Goal: Information Seeking & Learning: Check status

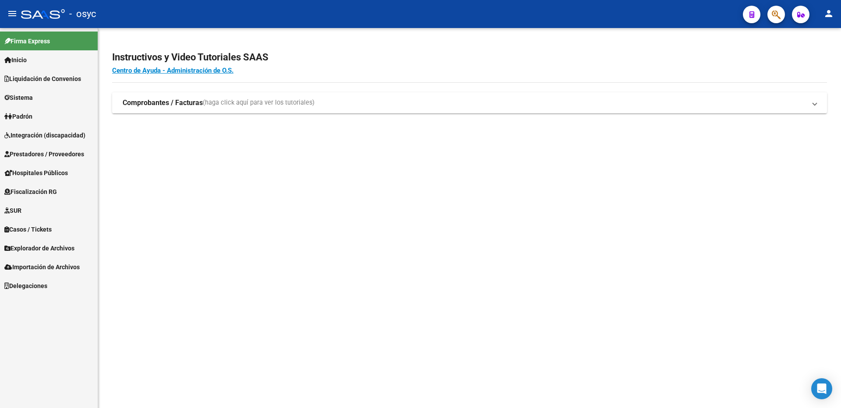
click at [65, 155] on span "Prestadores / Proveedores" at bounding box center [44, 154] width 80 height 10
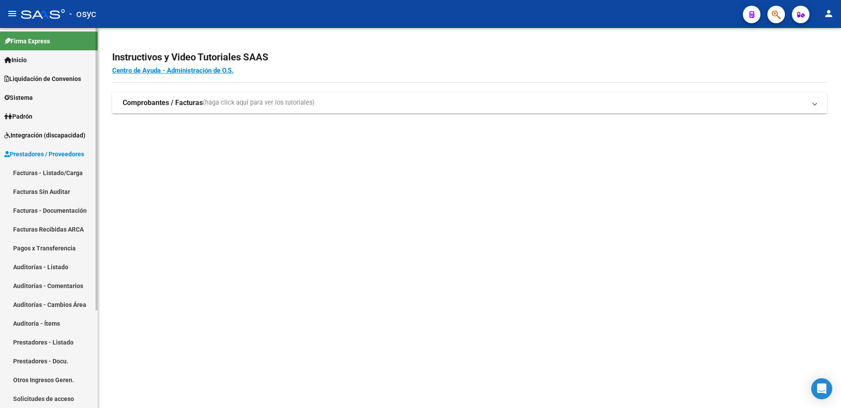
click at [44, 153] on span "Prestadores / Proveedores" at bounding box center [44, 154] width 80 height 10
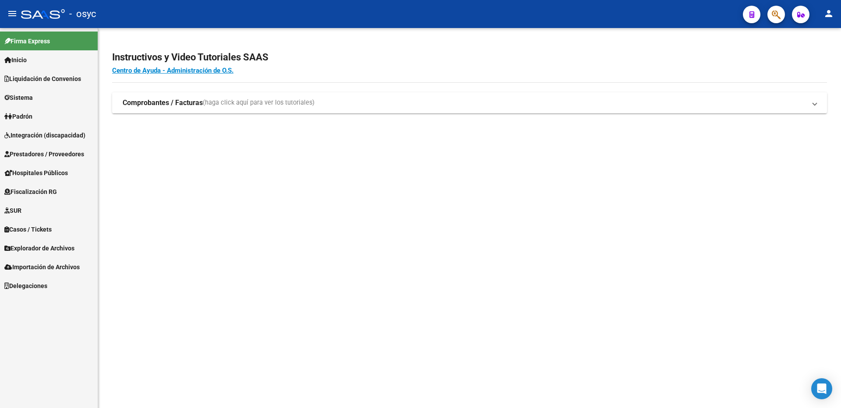
click at [39, 113] on link "Padrón" at bounding box center [49, 116] width 98 height 19
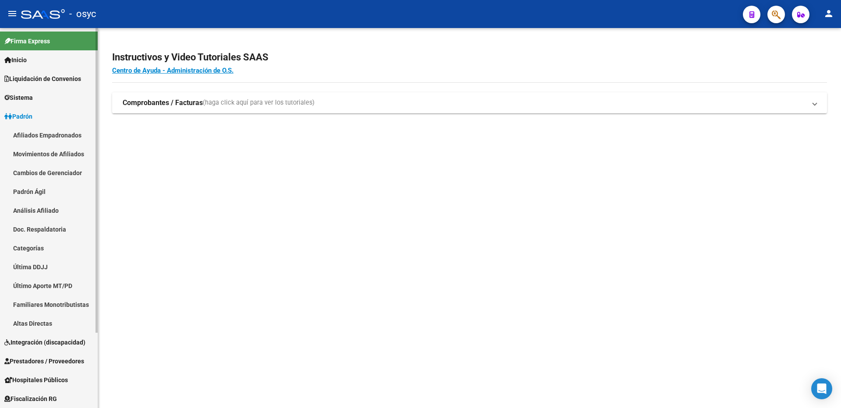
click at [55, 159] on link "Movimientos de Afiliados" at bounding box center [49, 154] width 98 height 19
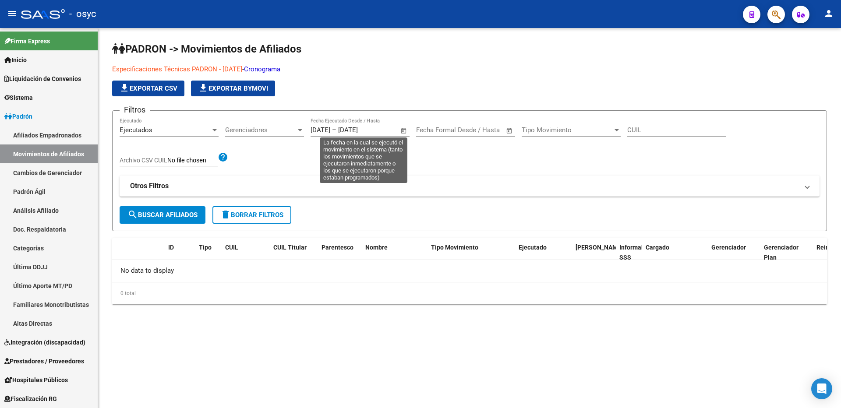
click at [407, 131] on span "Open calendar" at bounding box center [403, 130] width 21 height 21
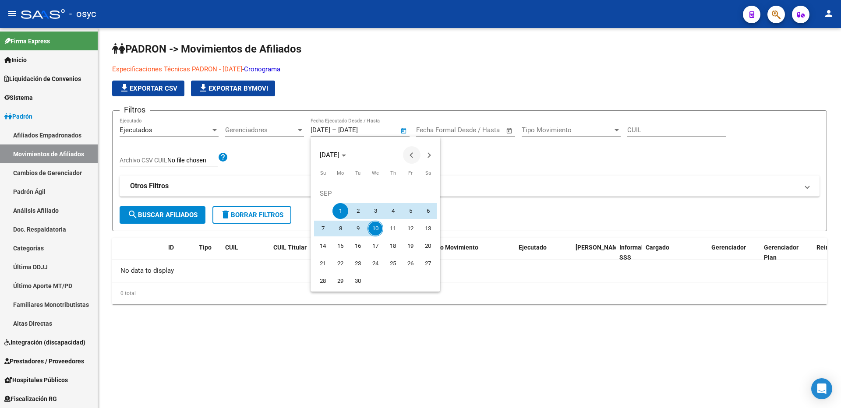
click at [413, 158] on span "Previous month" at bounding box center [412, 155] width 18 height 18
drag, startPoint x: 293, startPoint y: 330, endPoint x: 288, endPoint y: 331, distance: 4.8
click at [292, 331] on div at bounding box center [420, 204] width 841 height 408
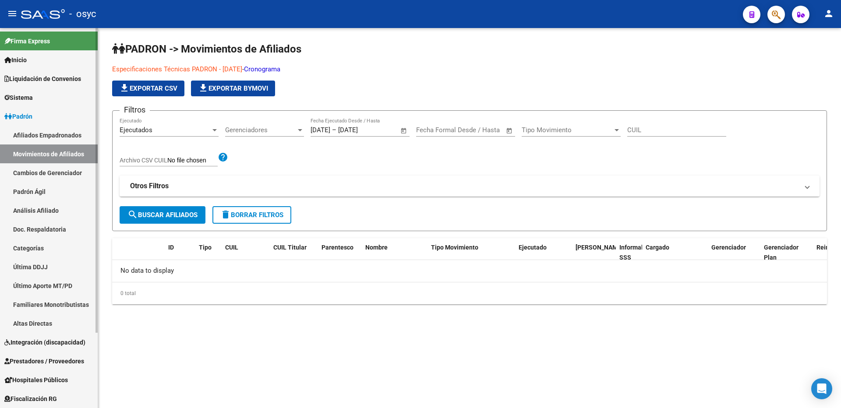
click at [53, 173] on link "Cambios de Gerenciador" at bounding box center [49, 172] width 98 height 19
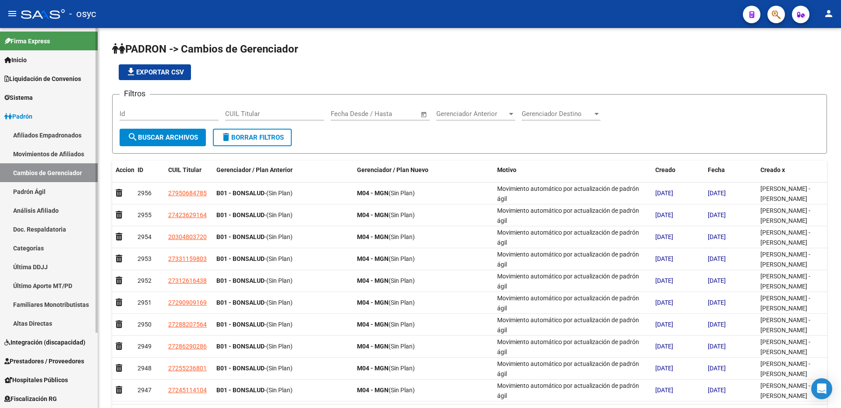
click at [55, 175] on link "Cambios de Gerenciador" at bounding box center [49, 172] width 98 height 19
click at [580, 113] on span "Gerenciador Destino" at bounding box center [557, 114] width 71 height 8
click at [560, 155] on span "M04 - MGN" at bounding box center [573, 154] width 102 height 20
click at [178, 133] on button "search Buscar Archivos" at bounding box center [163, 138] width 86 height 18
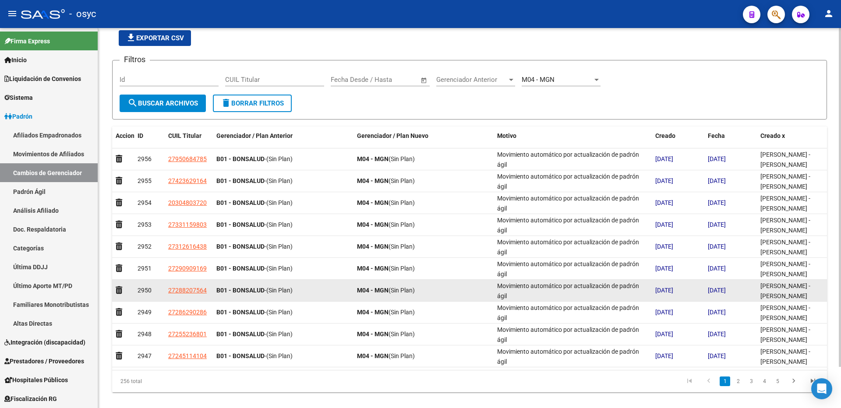
scroll to position [46, 0]
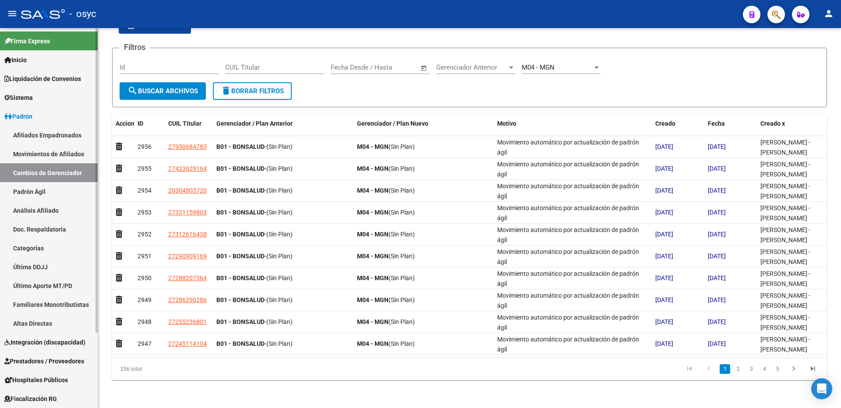
click at [23, 178] on link "Cambios de Gerenciador" at bounding box center [49, 172] width 98 height 19
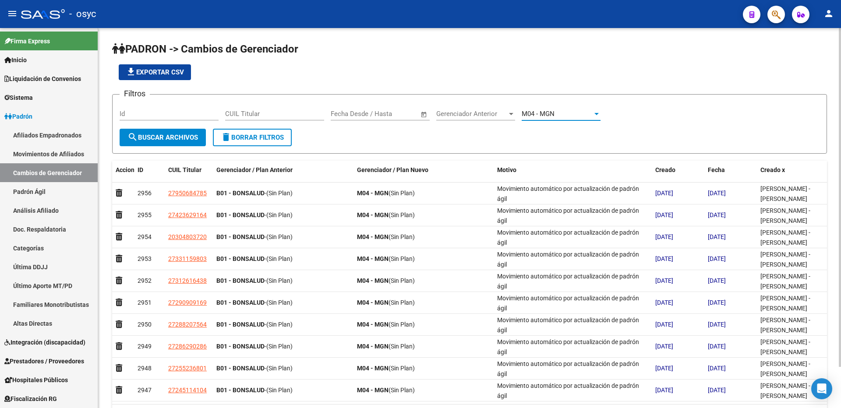
click at [548, 116] on span "M04 - MGN" at bounding box center [538, 114] width 33 height 8
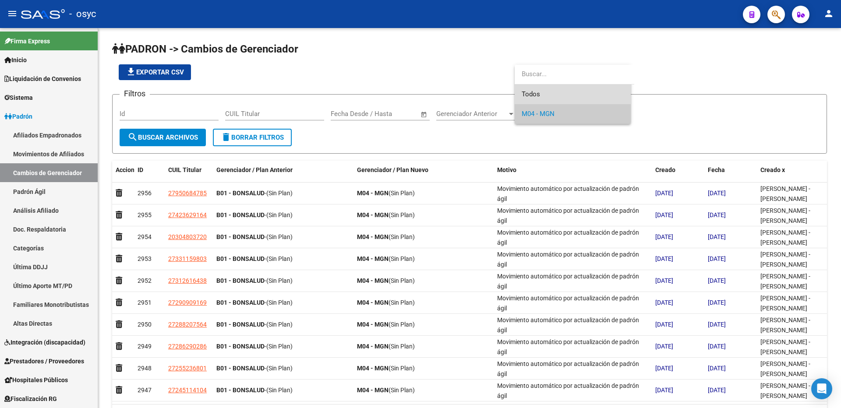
click at [541, 96] on span "Todos" at bounding box center [573, 95] width 102 height 20
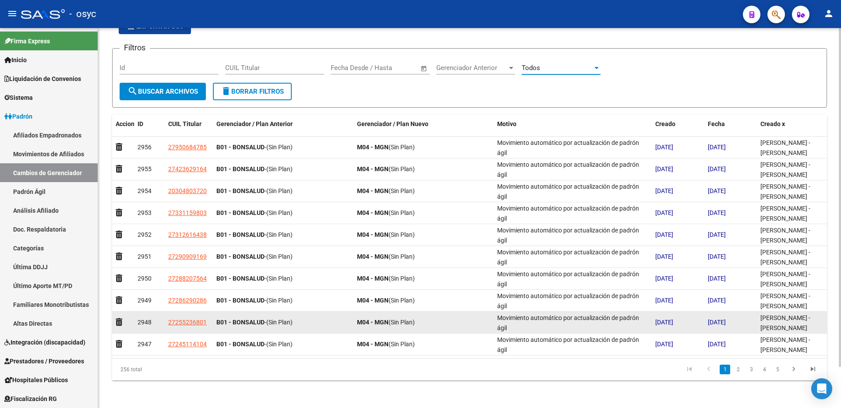
scroll to position [46, 0]
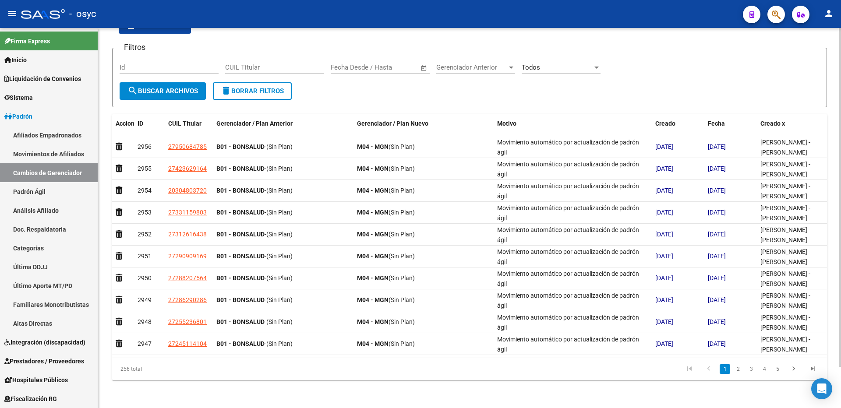
drag, startPoint x: 122, startPoint y: 369, endPoint x: 143, endPoint y: 372, distance: 20.8
click at [143, 372] on div "256 total" at bounding box center [183, 369] width 142 height 22
click at [494, 65] on span "Gerenciador Anterior" at bounding box center [471, 68] width 71 height 8
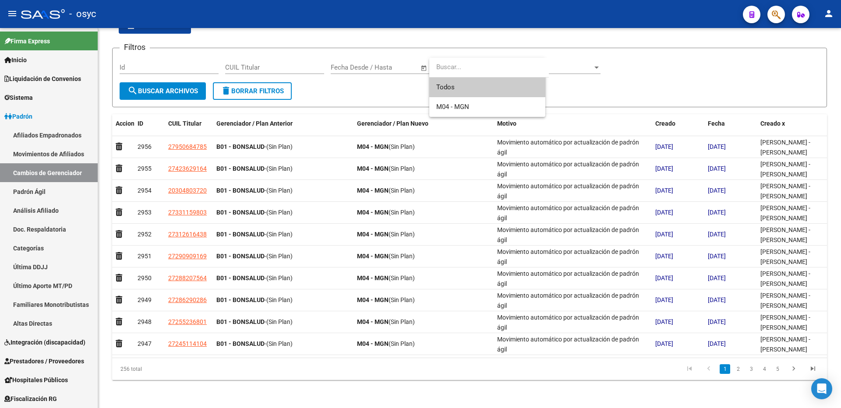
click at [791, 369] on div at bounding box center [420, 204] width 841 height 408
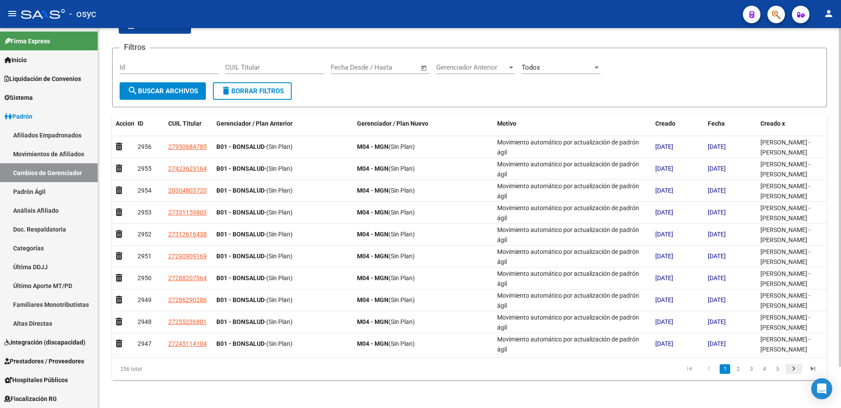
click at [793, 369] on icon "go to next page" at bounding box center [793, 370] width 11 height 11
click at [32, 119] on span "Padrón" at bounding box center [18, 117] width 28 height 10
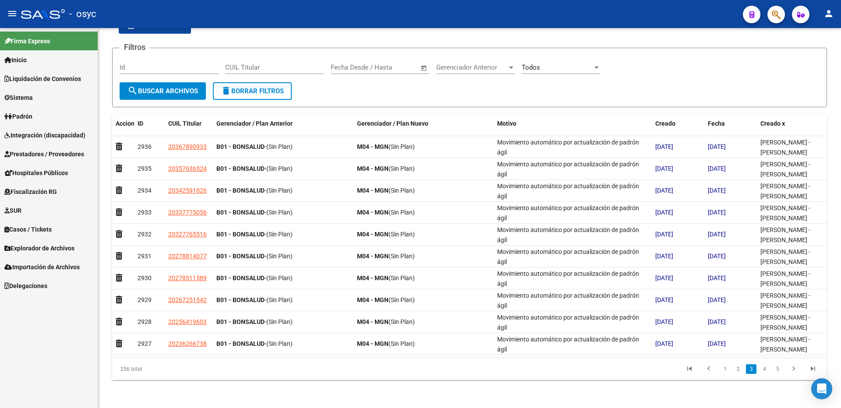
click at [32, 119] on span "Padrón" at bounding box center [18, 117] width 28 height 10
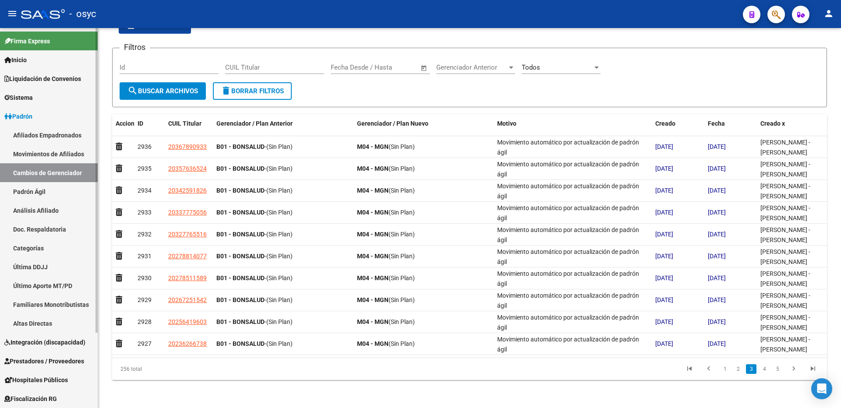
click at [66, 189] on link "Padrón Ágil" at bounding box center [49, 191] width 98 height 19
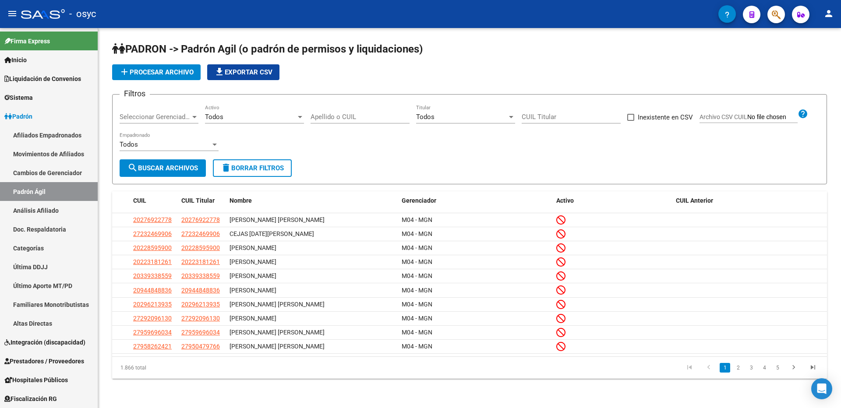
click at [252, 121] on div "Todos Activo" at bounding box center [254, 114] width 99 height 19
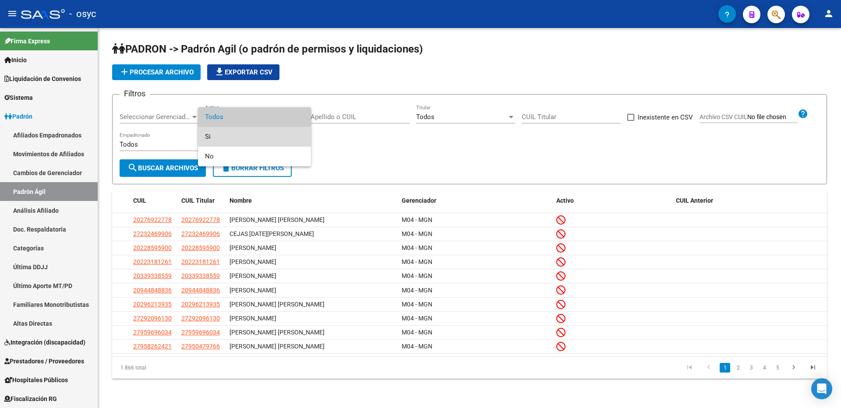
click at [241, 138] on span "Si" at bounding box center [254, 137] width 99 height 20
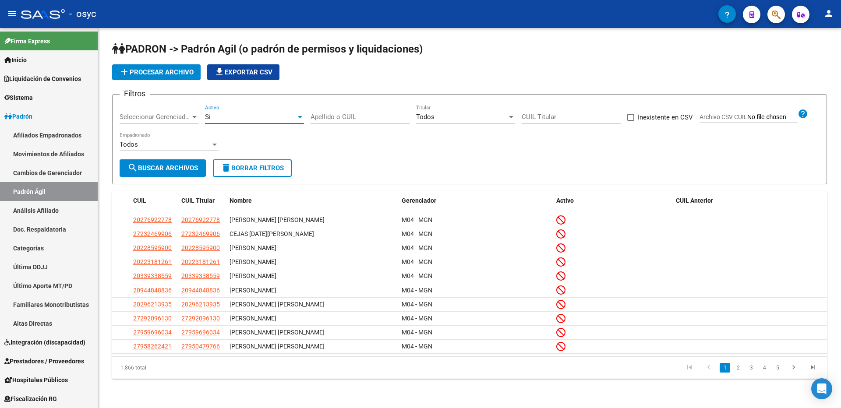
click at [454, 119] on div "Todos" at bounding box center [461, 117] width 91 height 8
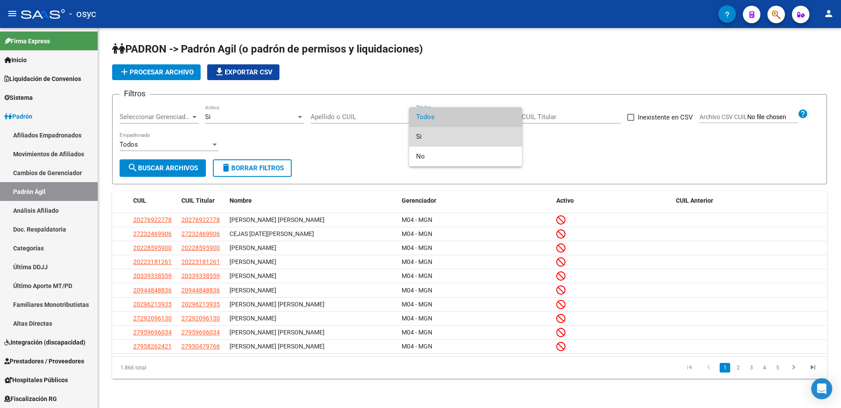
click at [439, 129] on span "Si" at bounding box center [465, 137] width 99 height 20
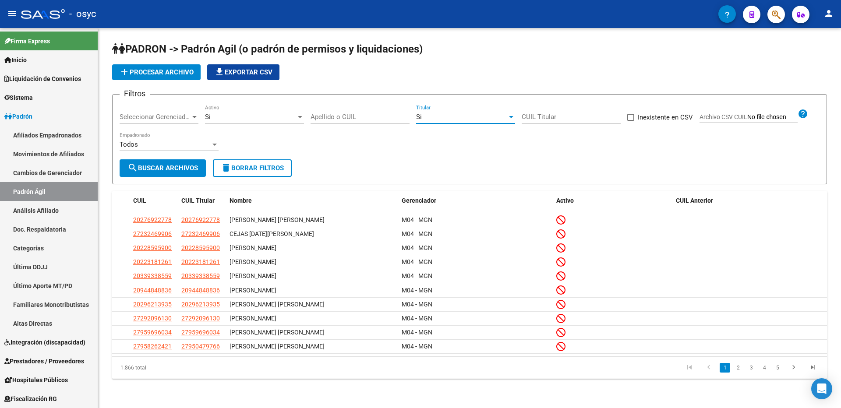
click at [166, 167] on span "search Buscar Archivos" at bounding box center [162, 168] width 71 height 8
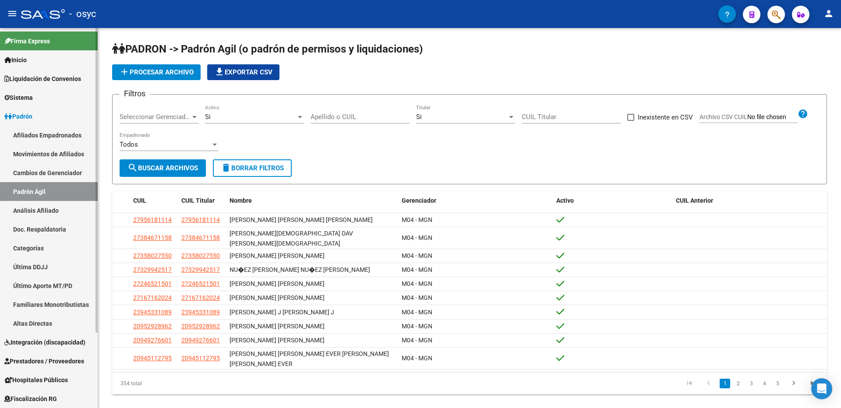
click at [37, 144] on link "Afiliados Empadronados" at bounding box center [49, 135] width 98 height 19
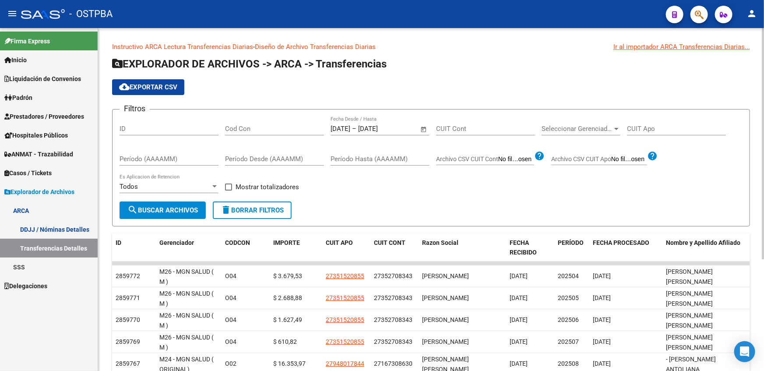
click at [569, 118] on div "Seleccionar Gerenciador Seleccionar Gerenciador" at bounding box center [581, 126] width 79 height 19
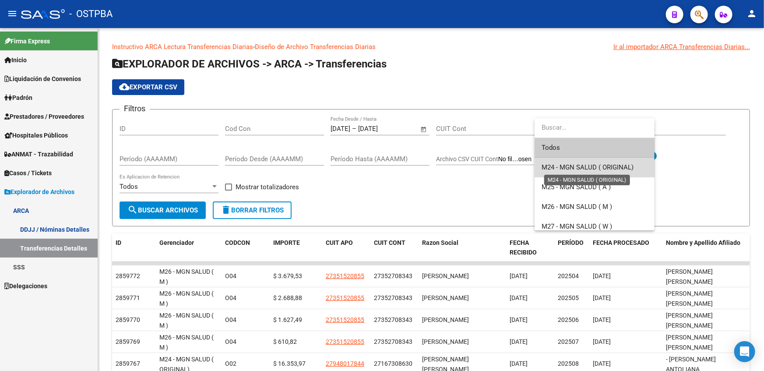
click at [586, 166] on span "M24 - MGN SALUD ( ORIGINAL)" at bounding box center [588, 167] width 92 height 8
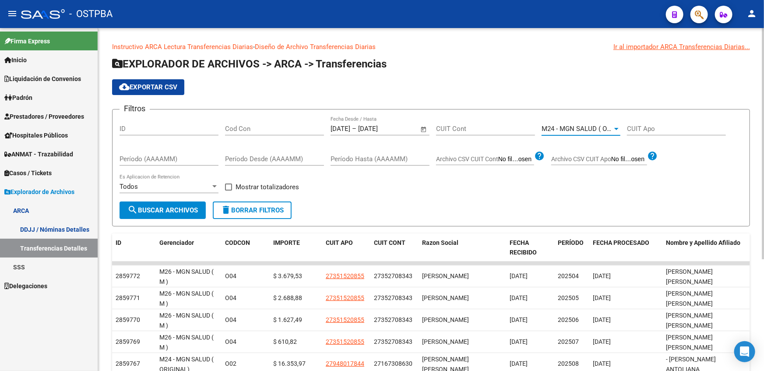
click at [279, 131] on input "Cod Con" at bounding box center [274, 129] width 99 height 8
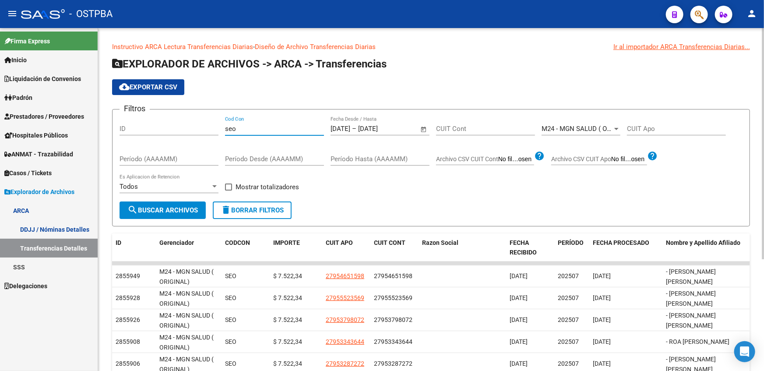
type input "seo"
click at [228, 191] on label "Mostrar totalizadores" at bounding box center [262, 187] width 74 height 11
click at [228, 191] on input "Mostrar totalizadores" at bounding box center [228, 191] width 0 height 0
checkbox input "true"
click at [175, 208] on span "search Buscar Archivos" at bounding box center [162, 210] width 71 height 8
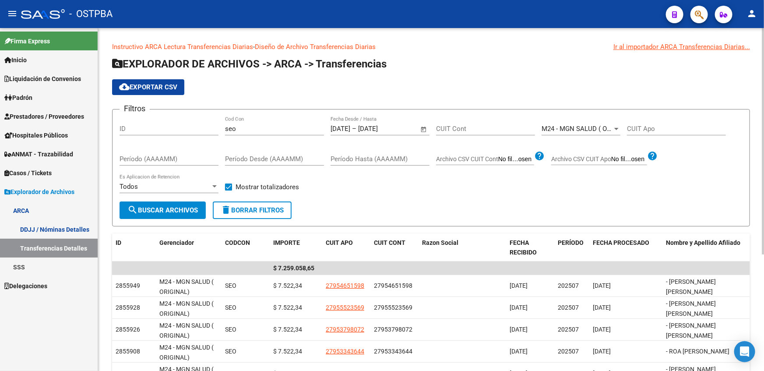
click at [170, 202] on button "search Buscar Archivos" at bounding box center [163, 211] width 86 height 18
click at [592, 128] on span "M24 - MGN SALUD ( ORIGINAL)" at bounding box center [588, 129] width 92 height 8
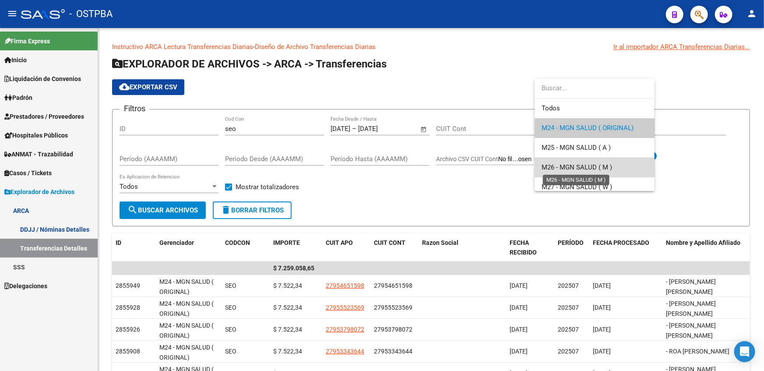
click at [572, 168] on span "M26 - MGN SALUD ( M )" at bounding box center [577, 167] width 71 height 8
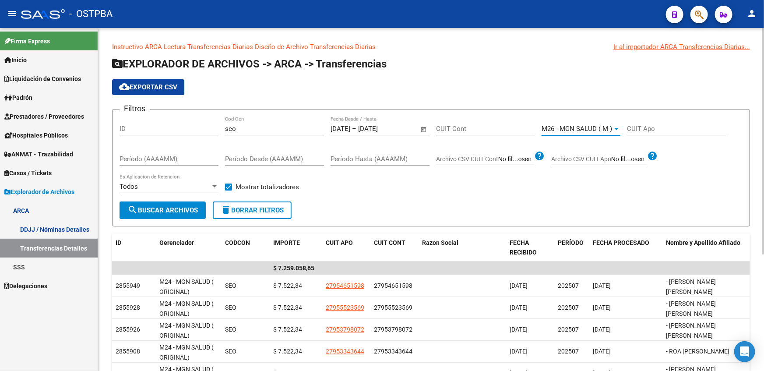
click at [134, 211] on mat-icon "search" at bounding box center [132, 210] width 11 height 11
click at [178, 208] on span "search Buscar Archivos" at bounding box center [162, 210] width 71 height 8
click at [578, 128] on span "M26 - MGN SALUD ( M )" at bounding box center [577, 129] width 71 height 8
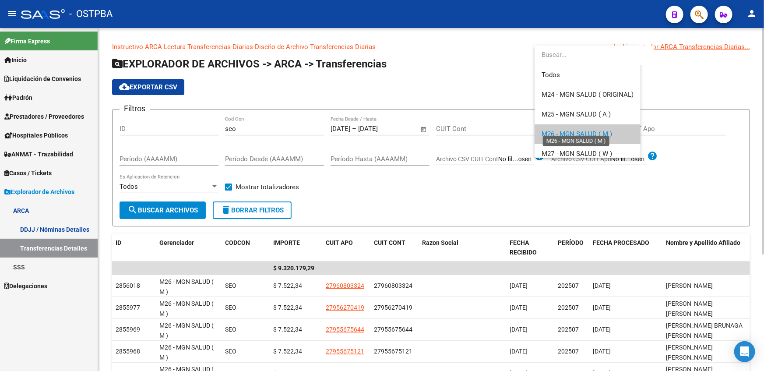
scroll to position [6, 0]
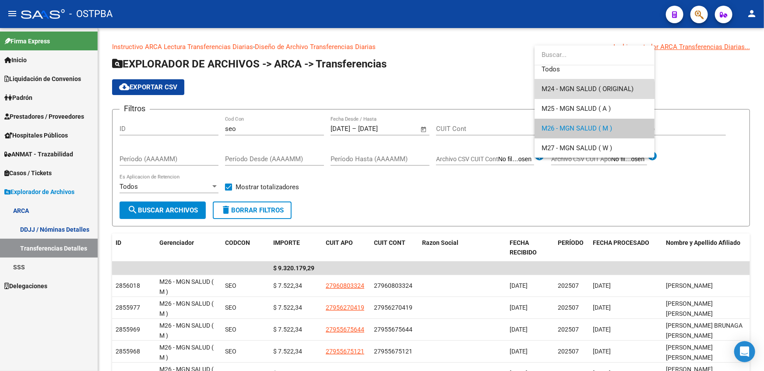
click at [580, 93] on span "M24 - MGN SALUD ( ORIGINAL)" at bounding box center [595, 89] width 106 height 20
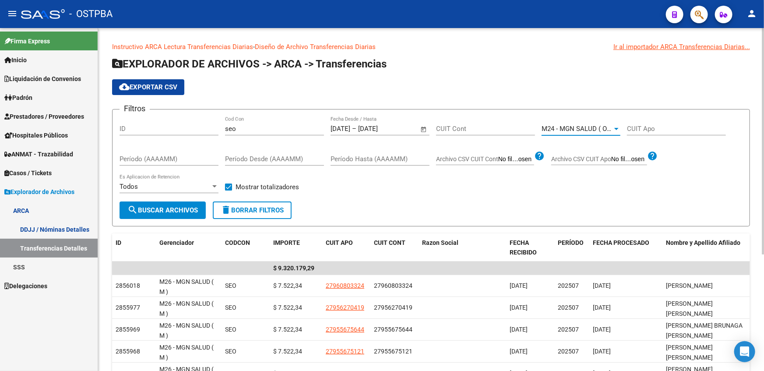
click at [177, 206] on span "search Buscar Archivos" at bounding box center [162, 210] width 71 height 8
click at [184, 210] on span "search Buscar Archivos" at bounding box center [162, 210] width 71 height 8
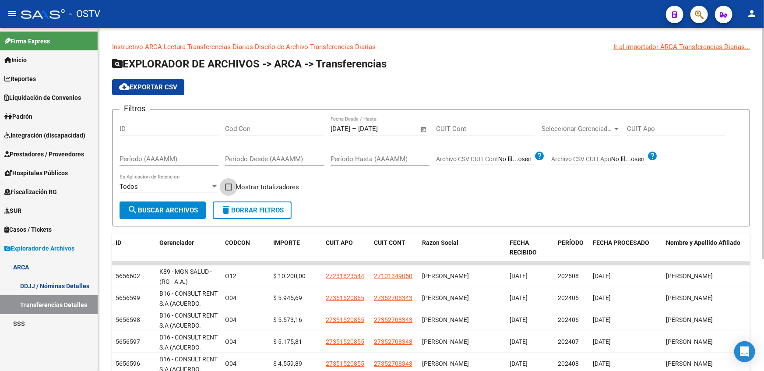
click at [225, 186] on span at bounding box center [228, 187] width 7 height 7
click at [228, 191] on input "Mostrar totalizadores" at bounding box center [228, 191] width 0 height 0
checkbox input "true"
click at [177, 213] on button "search Buscar Archivos" at bounding box center [163, 211] width 86 height 18
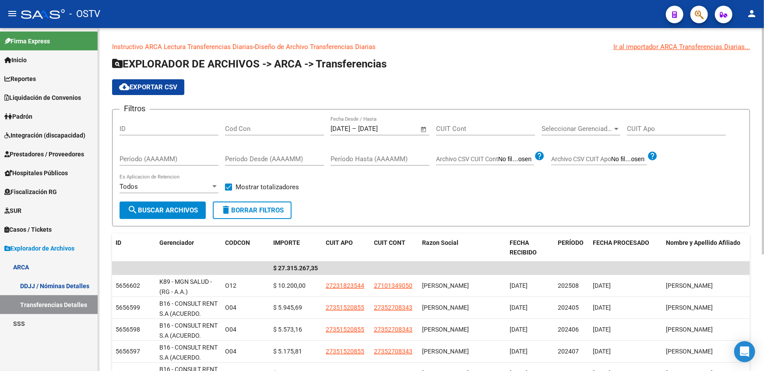
click at [554, 130] on span "Seleccionar Gerenciador" at bounding box center [577, 129] width 71 height 8
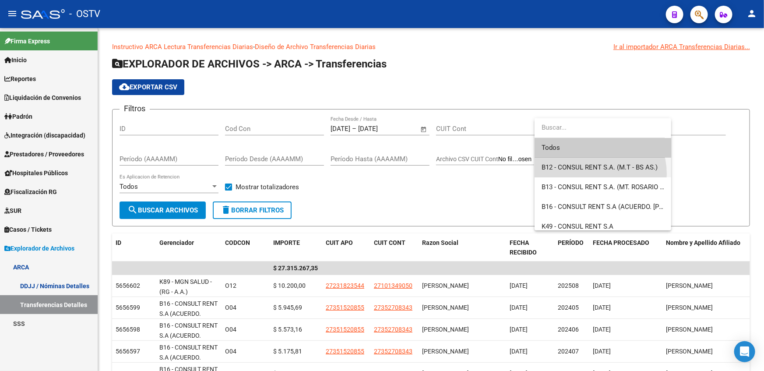
click at [592, 174] on span "B12 - CONSUL RENT S.A. (M.T - BS AS.)" at bounding box center [603, 168] width 123 height 20
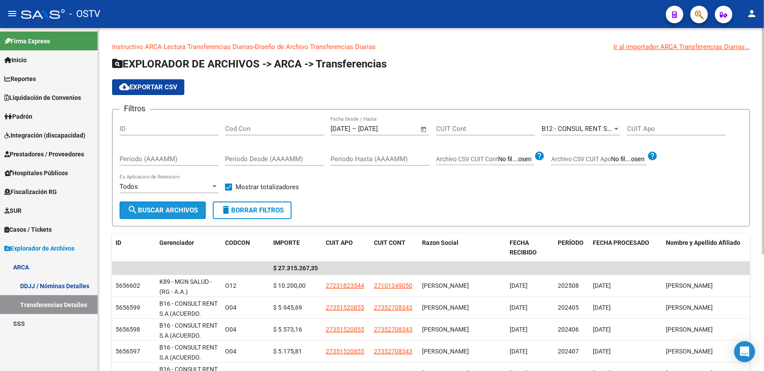
click at [172, 209] on span "search Buscar Archivos" at bounding box center [162, 210] width 71 height 8
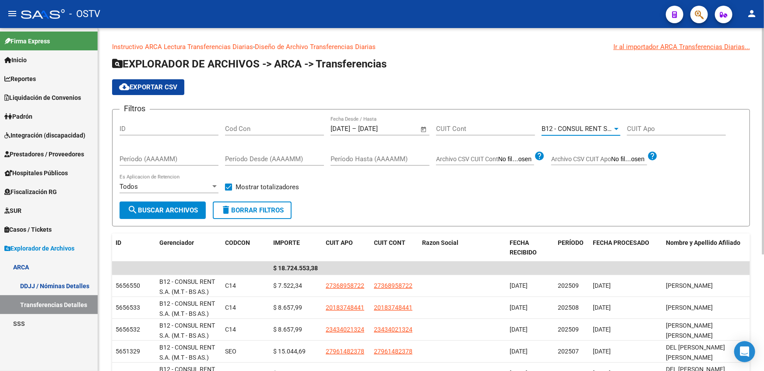
click at [583, 125] on span "B12 - CONSUL RENT S.A. (M.T - BS AS.)" at bounding box center [600, 129] width 116 height 8
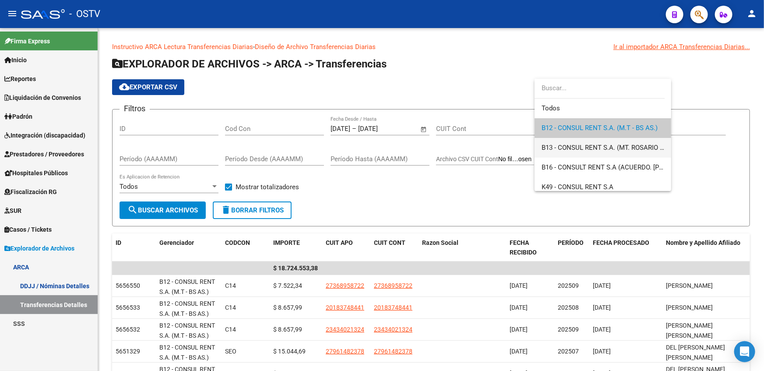
click at [610, 153] on span "B13 - CONSUL RENT S.A. (MT. ROSARIO - J.M)" at bounding box center [603, 148] width 123 height 20
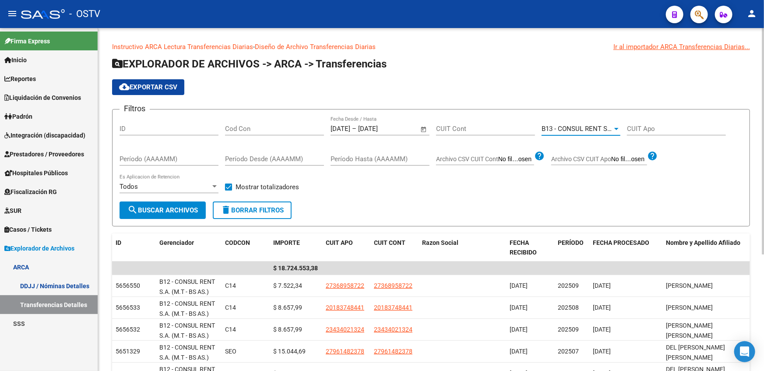
click at [158, 212] on span "search Buscar Archivos" at bounding box center [162, 210] width 71 height 8
click at [599, 131] on span "B13 - CONSUL RENT S.A. (MT. ROSARIO - J.M)" at bounding box center [609, 129] width 135 height 8
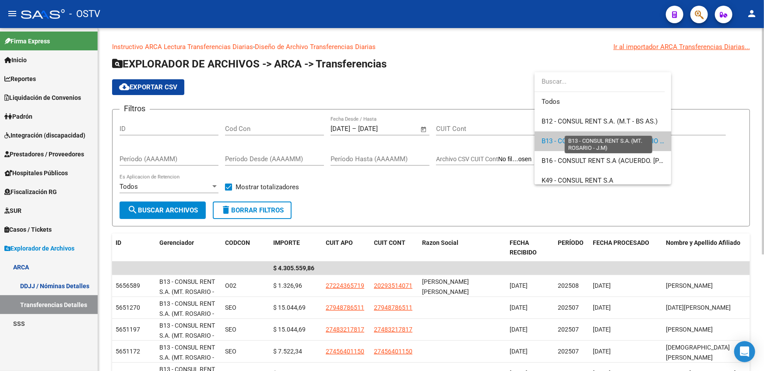
scroll to position [13, 0]
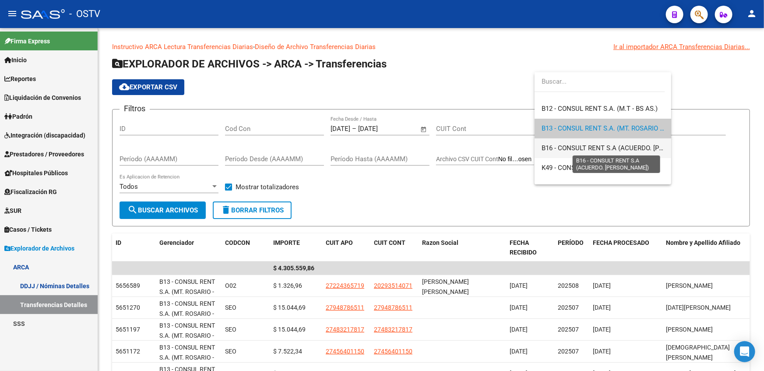
click at [553, 150] on span "B16 - CONSULT RENT S.A (ACUERDO. MARCELO L.)" at bounding box center [624, 148] width 164 height 8
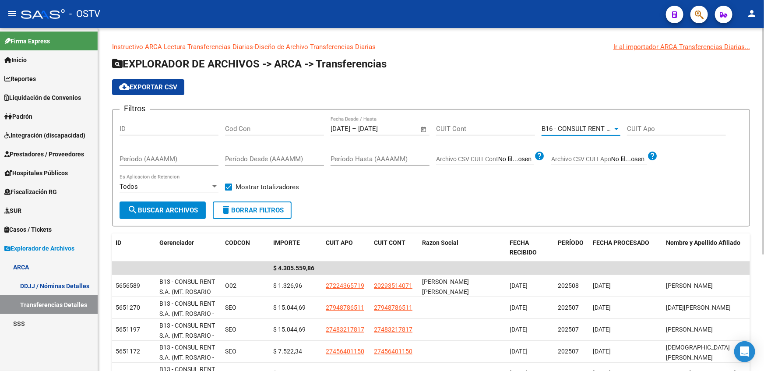
click at [163, 211] on span "search Buscar Archivos" at bounding box center [162, 210] width 71 height 8
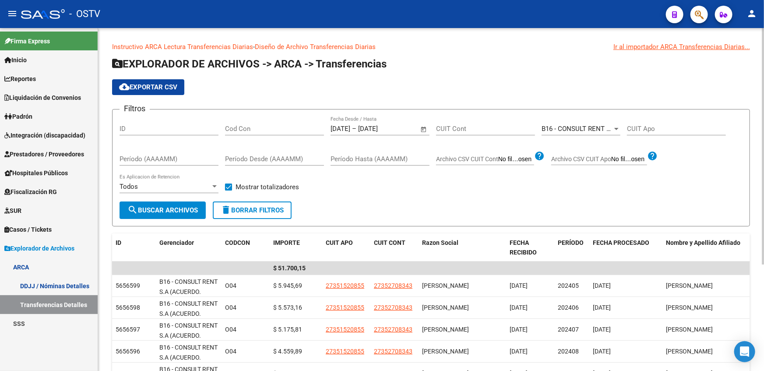
click at [593, 126] on span "B16 - CONSULT RENT S.A (ACUERDO. MARCELO L.)" at bounding box center [624, 129] width 164 height 8
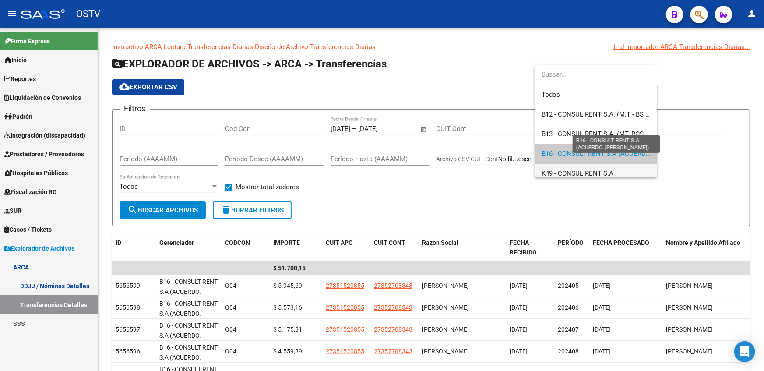
scroll to position [26, 0]
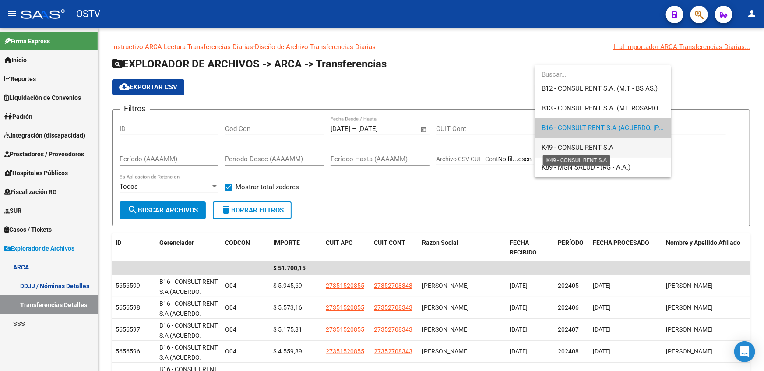
click at [569, 151] on span "K49 - CONSUL RENT S.A" at bounding box center [578, 148] width 72 height 8
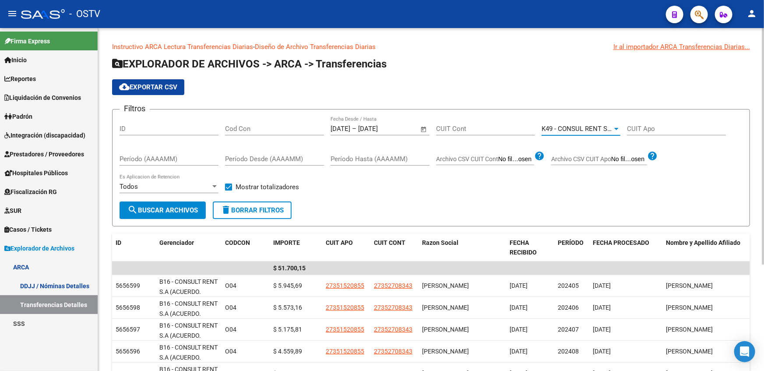
click at [169, 207] on span "search Buscar Archivos" at bounding box center [162, 210] width 71 height 8
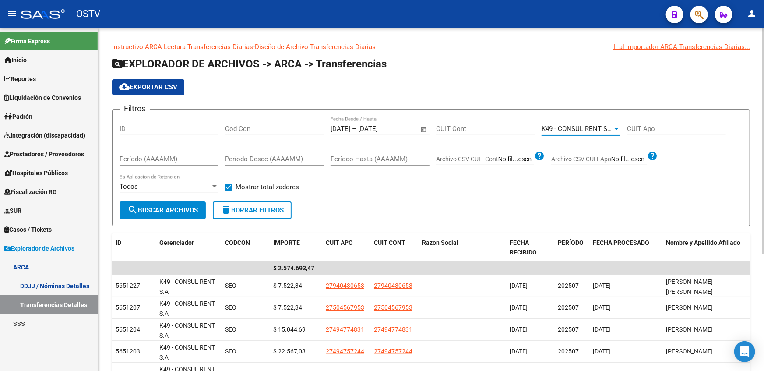
click at [608, 131] on span "K49 - CONSUL RENT S.A" at bounding box center [578, 129] width 72 height 8
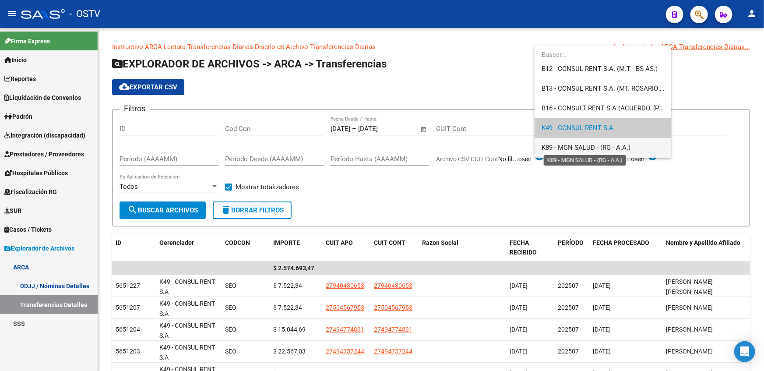
click at [597, 145] on span "K89 - MGN SALUD - (RG - A.A.)" at bounding box center [586, 148] width 89 height 8
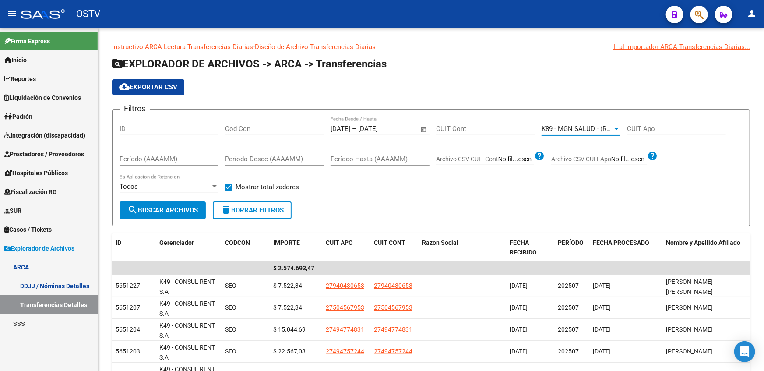
scroll to position [25, 0]
click at [157, 206] on span "search Buscar Archivos" at bounding box center [162, 210] width 71 height 8
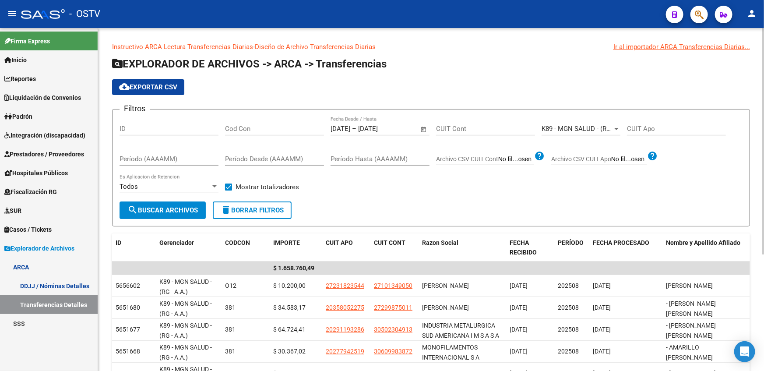
click at [245, 125] on input "Cod Con" at bounding box center [274, 129] width 99 height 8
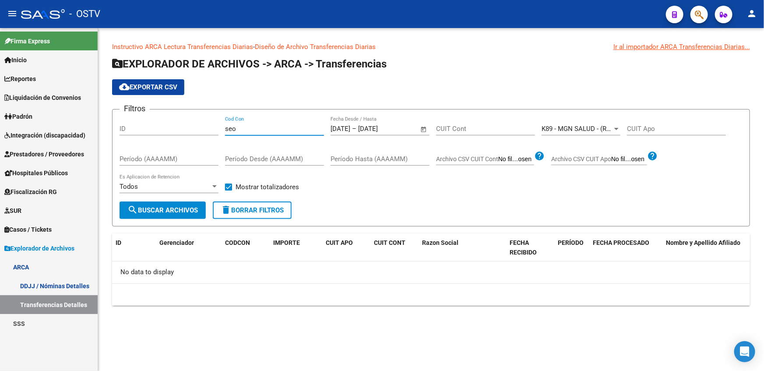
type input "seo"
click at [591, 127] on span "K89 - MGN SALUD - (RG - A.A.)" at bounding box center [586, 129] width 89 height 8
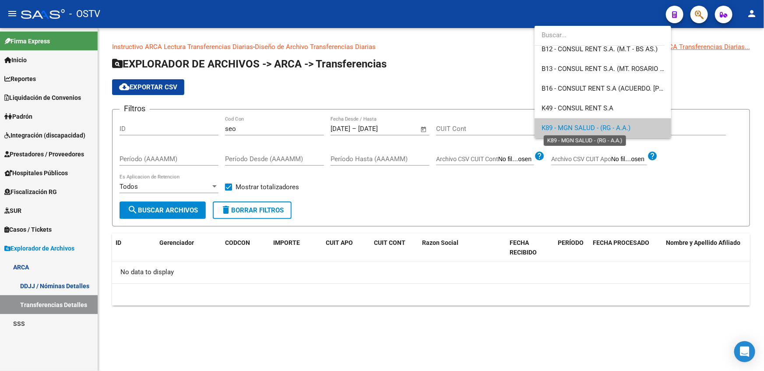
scroll to position [0, 0]
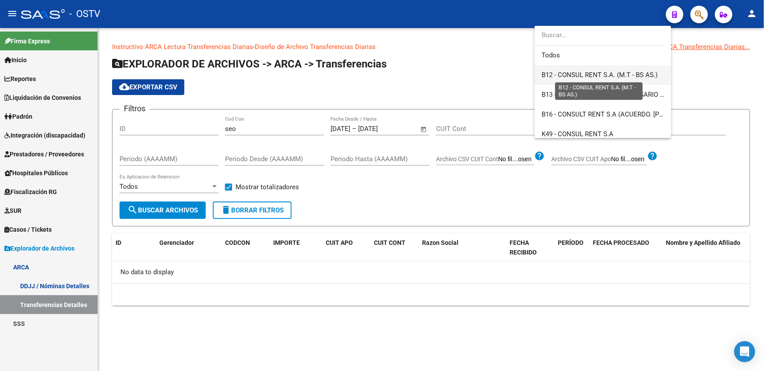
click at [561, 71] on span "B12 - CONSUL RENT S.A. (M.T - BS AS.)" at bounding box center [600, 75] width 116 height 8
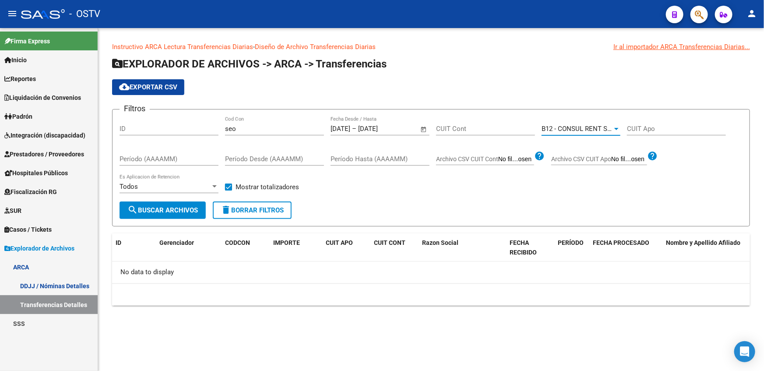
click at [163, 209] on span "search Buscar Archivos" at bounding box center [162, 210] width 71 height 8
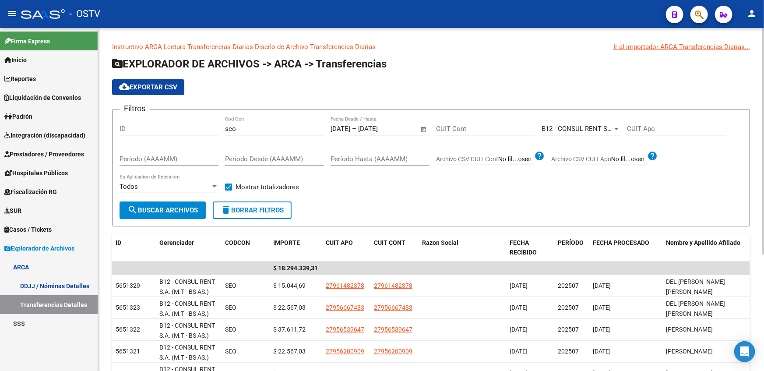
click at [577, 124] on div "B12 - CONSUL RENT S.A. (M.T - BS AS.) Seleccionar Gerenciador" at bounding box center [581, 126] width 79 height 19
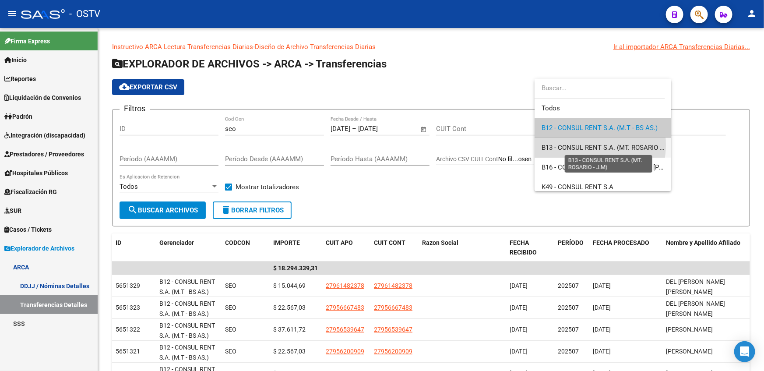
click at [577, 145] on span "B13 - CONSUL RENT S.A. (MT. ROSARIO - J.M)" at bounding box center [609, 148] width 135 height 8
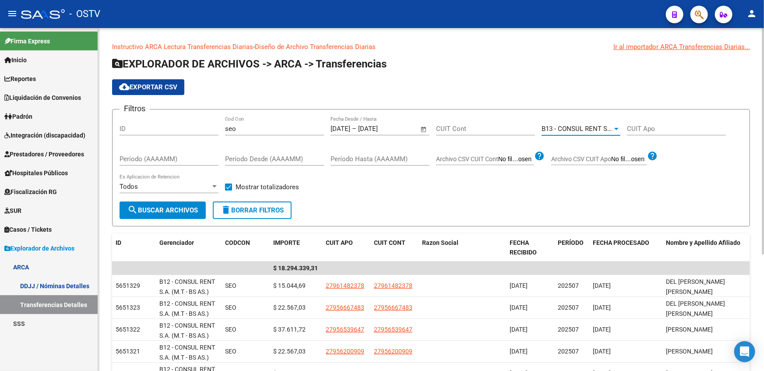
click at [184, 206] on span "search Buscar Archivos" at bounding box center [162, 210] width 71 height 8
click at [586, 132] on div "B13 - CONSUL RENT S.A. (MT. ROSARIO - J.M)" at bounding box center [577, 129] width 71 height 8
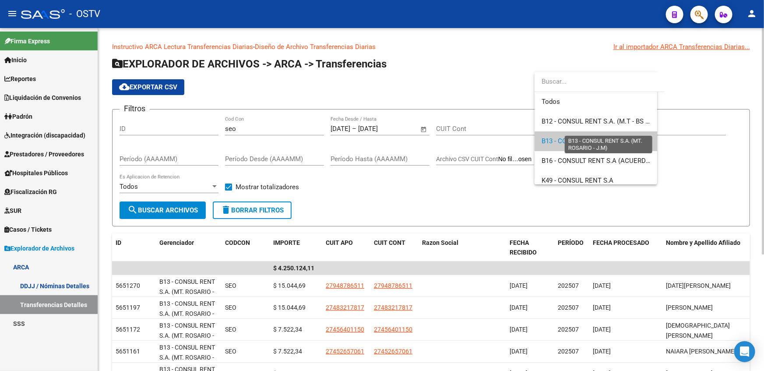
scroll to position [13, 0]
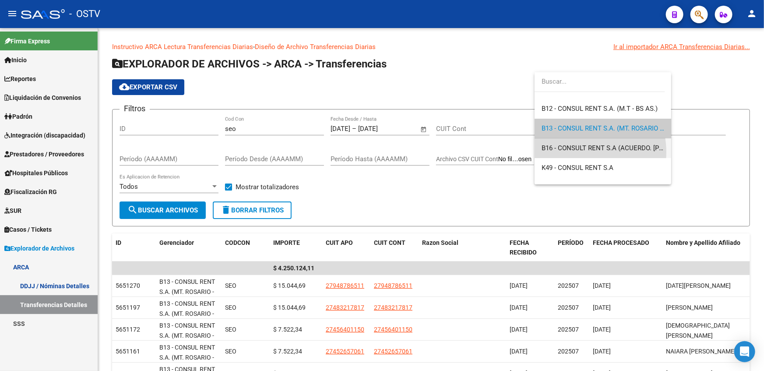
click at [578, 152] on span "B16 - CONSULT RENT S.A (ACUERDO. MARCELO L.)" at bounding box center [603, 148] width 123 height 20
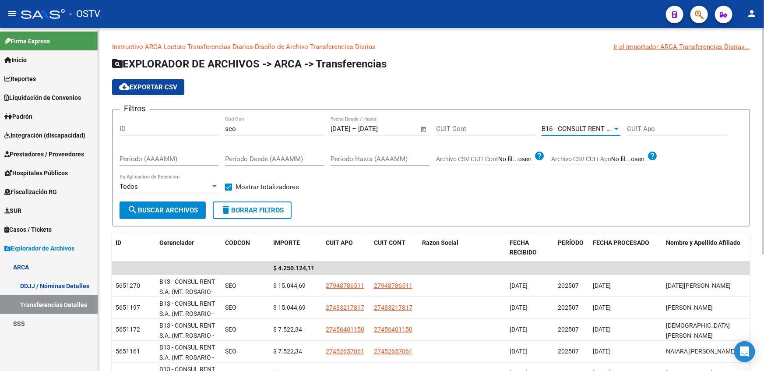
click at [168, 212] on span "search Buscar Archivos" at bounding box center [162, 210] width 71 height 8
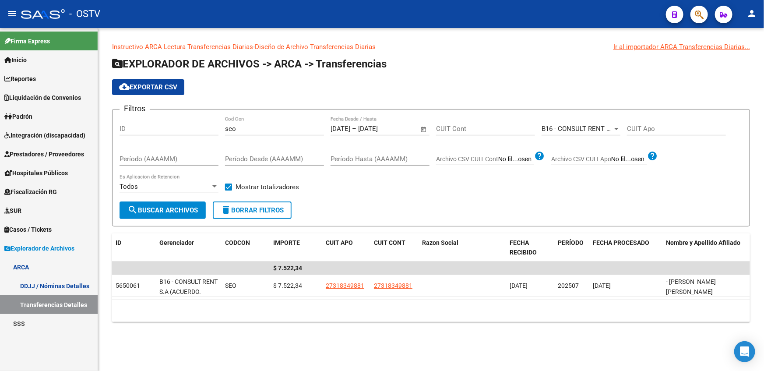
click at [603, 125] on span "B16 - CONSULT RENT S.A (ACUERDO. MARCELO L.)" at bounding box center [624, 129] width 164 height 8
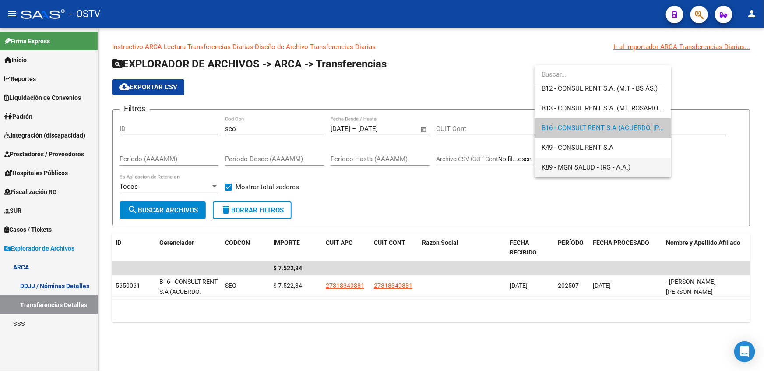
click at [571, 163] on span "K89 - MGN SALUD - (RG - A.A.)" at bounding box center [603, 168] width 123 height 20
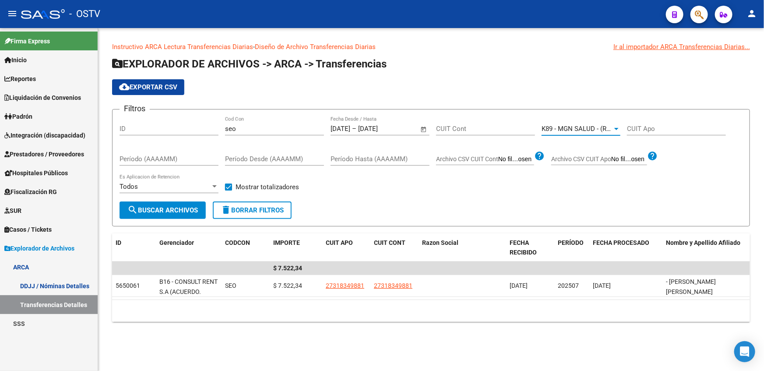
scroll to position [25, 0]
click at [163, 209] on span "search Buscar Archivos" at bounding box center [162, 210] width 71 height 8
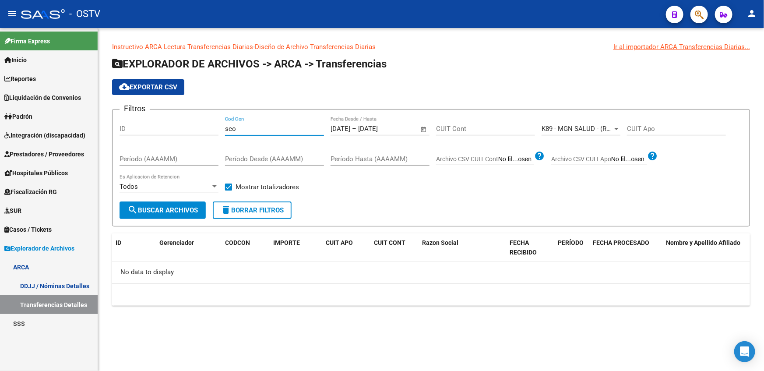
click at [276, 132] on input "seo" at bounding box center [274, 129] width 99 height 8
click at [567, 127] on span "K89 - MGN SALUD - (RG - A.A.)" at bounding box center [586, 129] width 89 height 8
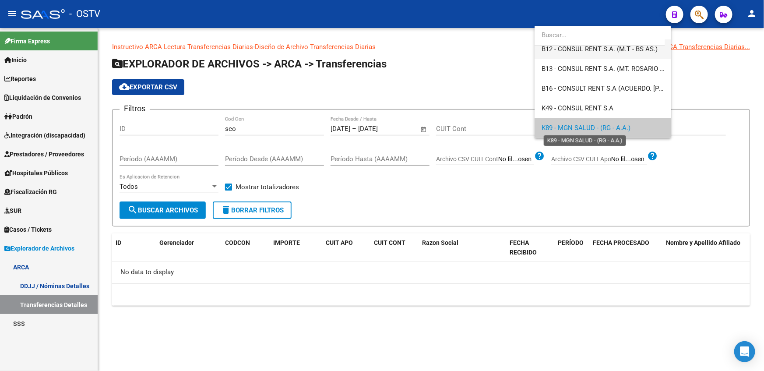
scroll to position [0, 0]
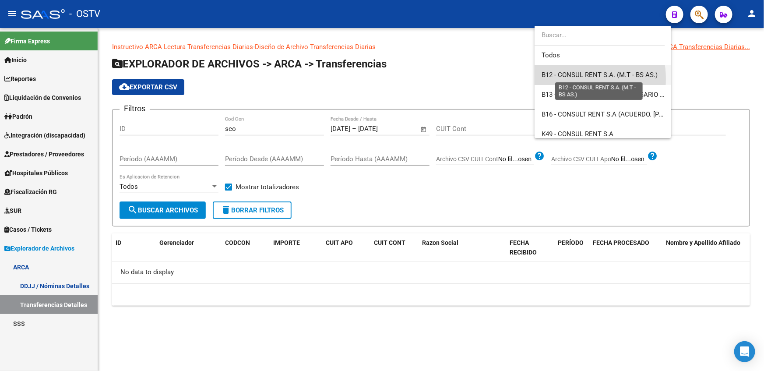
click at [560, 79] on span "B12 - CONSUL RENT S.A. (M.T - BS AS.)" at bounding box center [600, 75] width 116 height 8
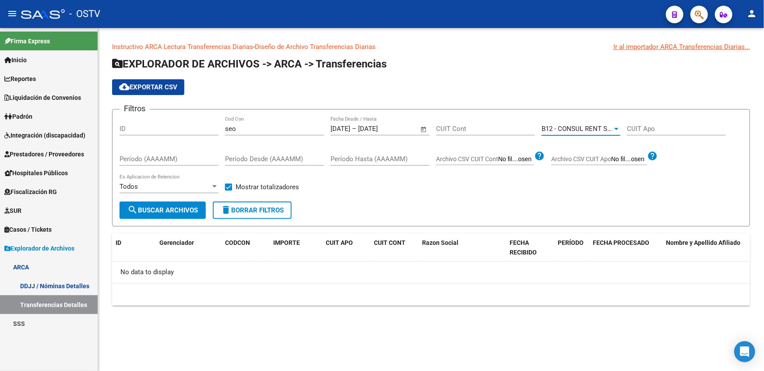
click at [172, 202] on button "search Buscar Archivos" at bounding box center [163, 211] width 86 height 18
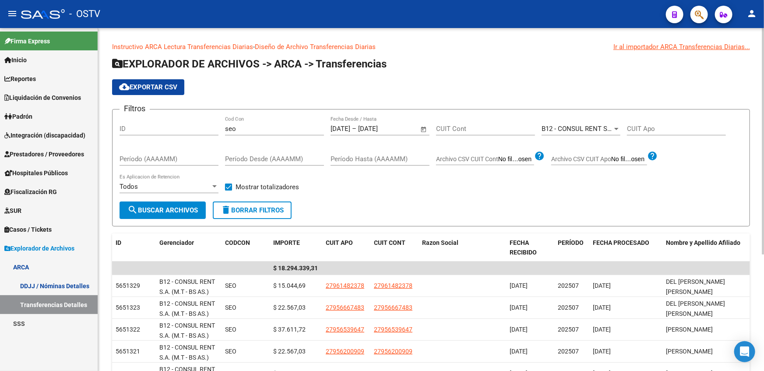
click at [577, 127] on span "B12 - CONSUL RENT S.A. (M.T - BS AS.)" at bounding box center [600, 129] width 116 height 8
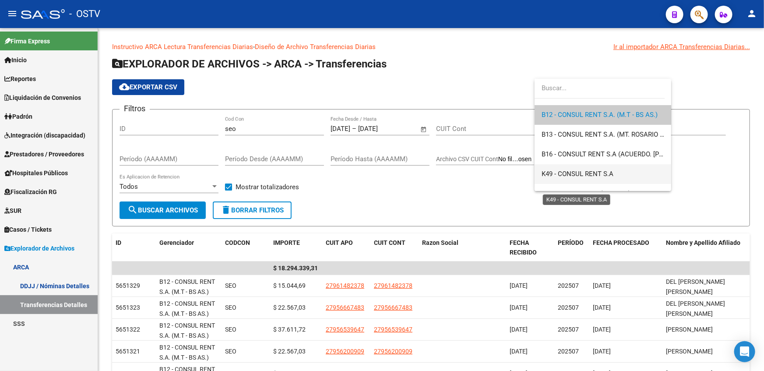
scroll to position [26, 0]
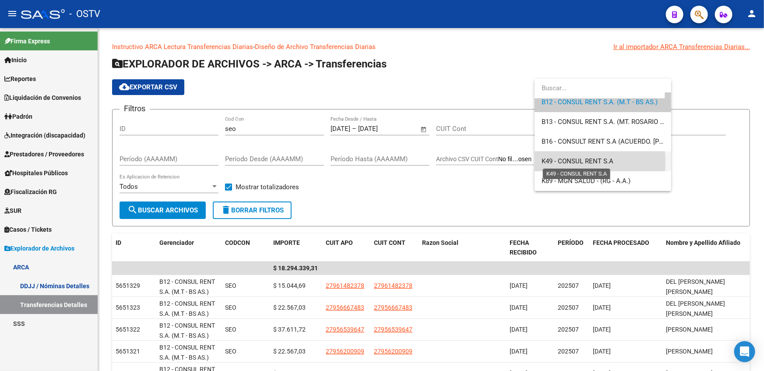
click at [550, 162] on span "K49 - CONSUL RENT S.A" at bounding box center [578, 161] width 72 height 8
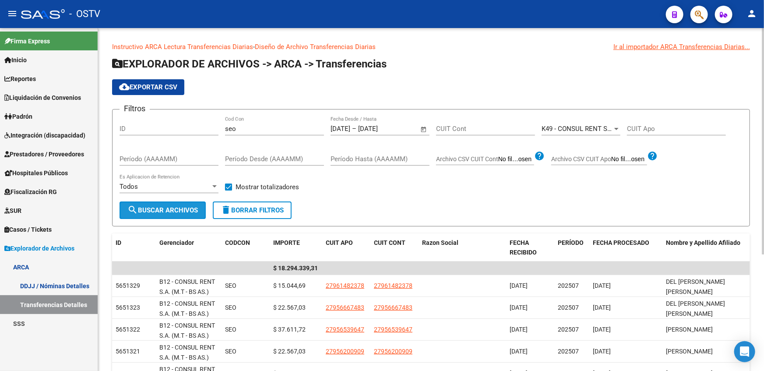
click at [158, 206] on span "search Buscar Archivos" at bounding box center [162, 210] width 71 height 8
click at [162, 216] on button "search Buscar Archivos" at bounding box center [163, 211] width 86 height 18
